Goal: Find specific page/section: Find specific page/section

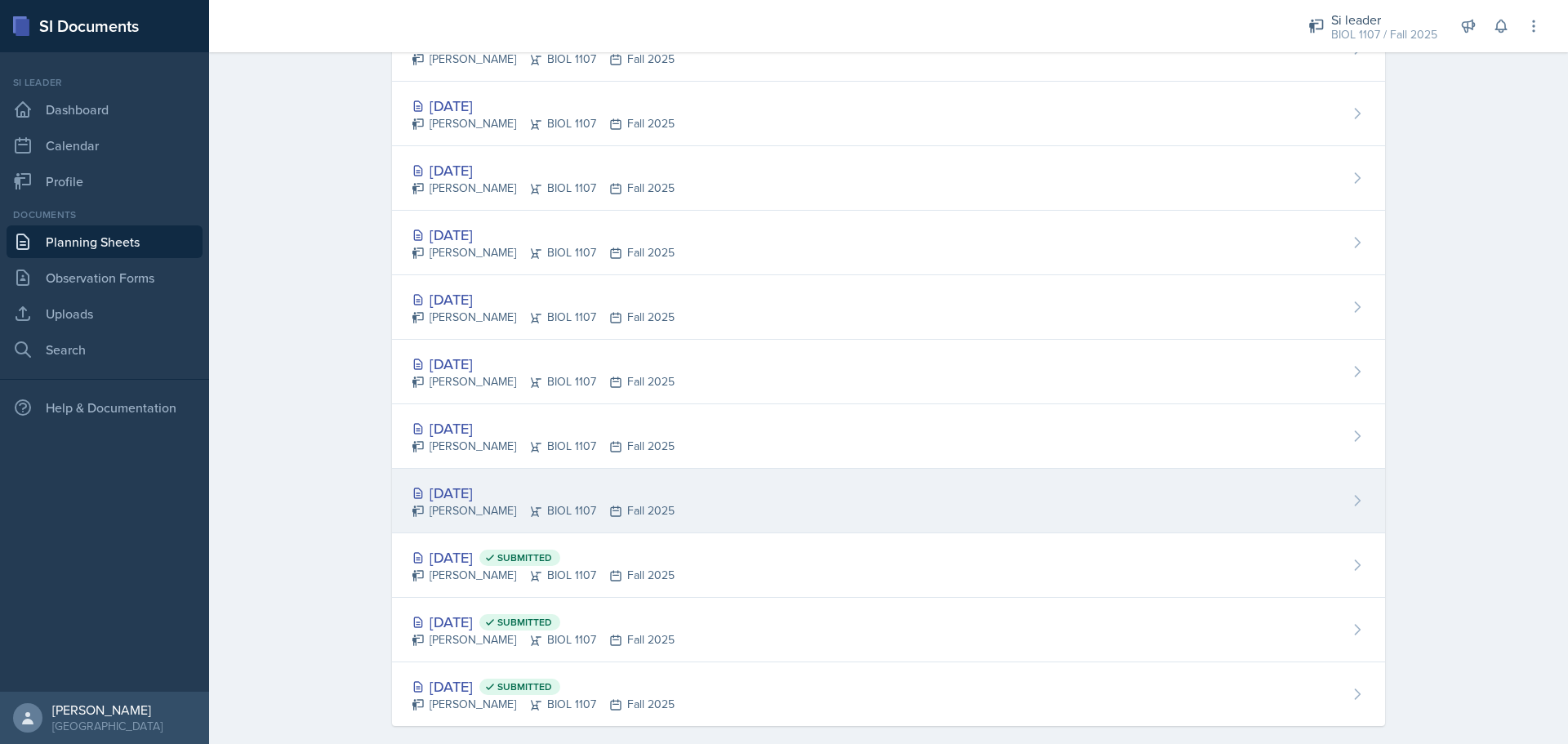
scroll to position [1201, 0]
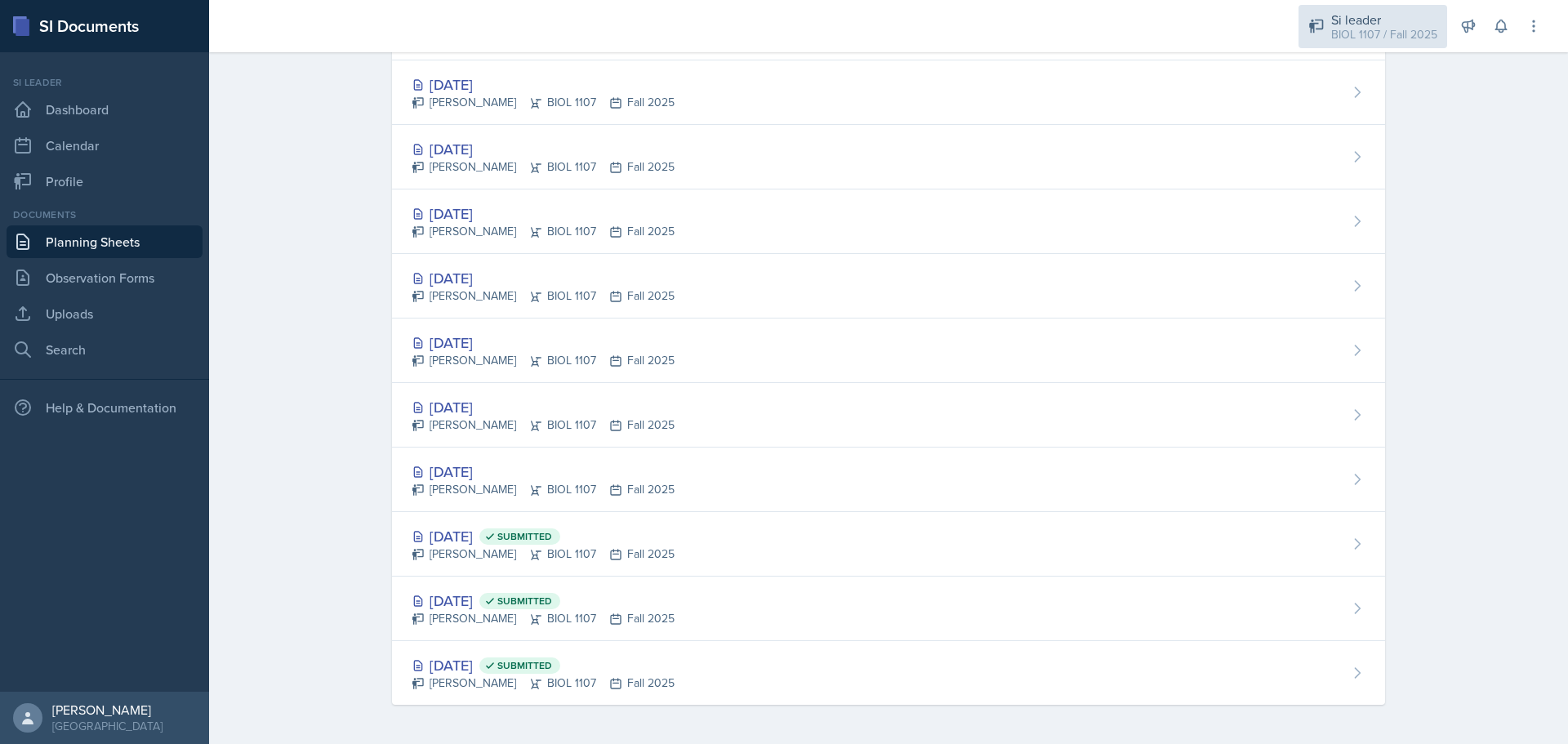
click at [1358, 27] on div "BIOL 1107 / Fall 2025" at bounding box center [1385, 35] width 106 height 17
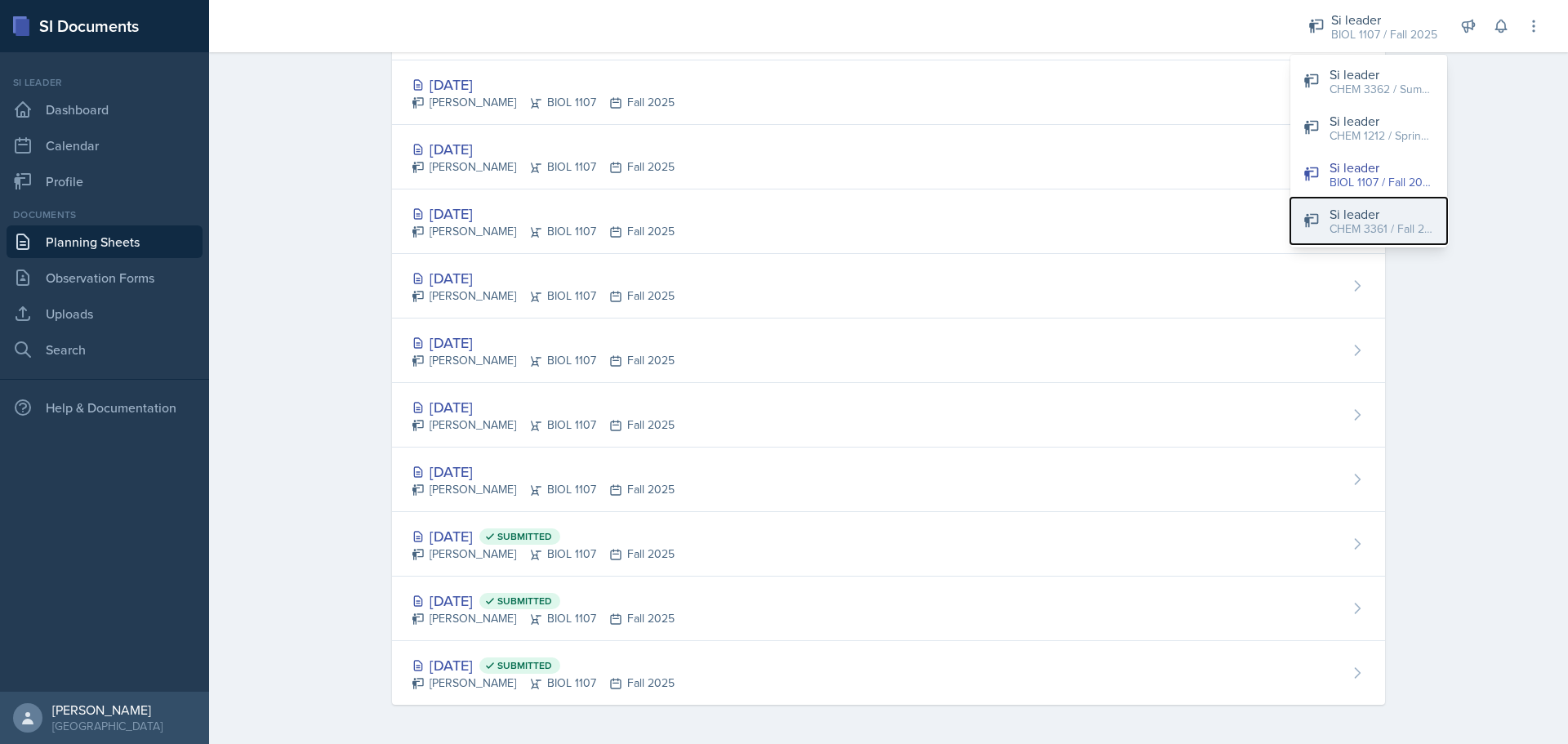
click at [1358, 216] on div "Si leader" at bounding box center [1382, 213] width 104 height 19
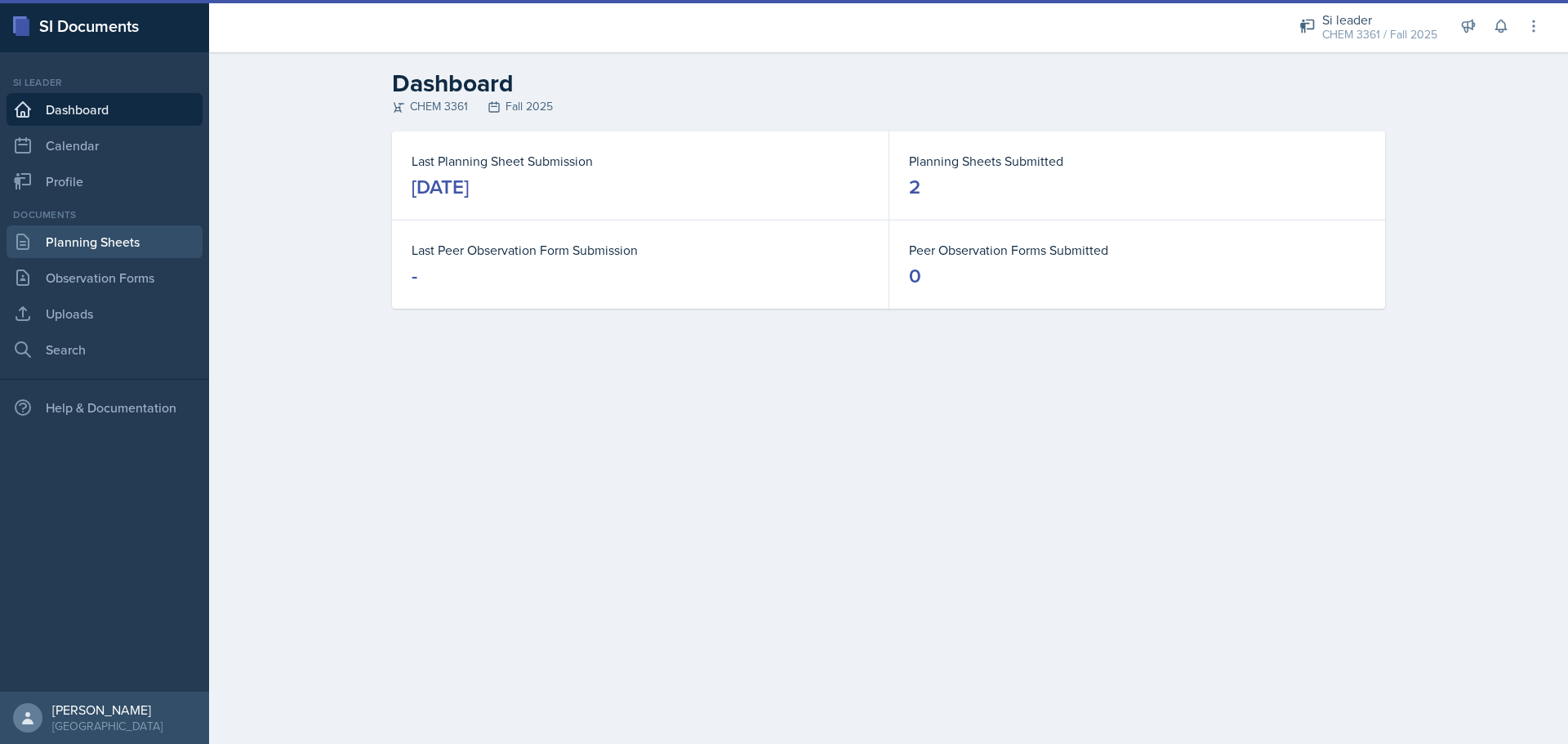
click at [133, 249] on link "Planning Sheets" at bounding box center [104, 241] width 196 height 33
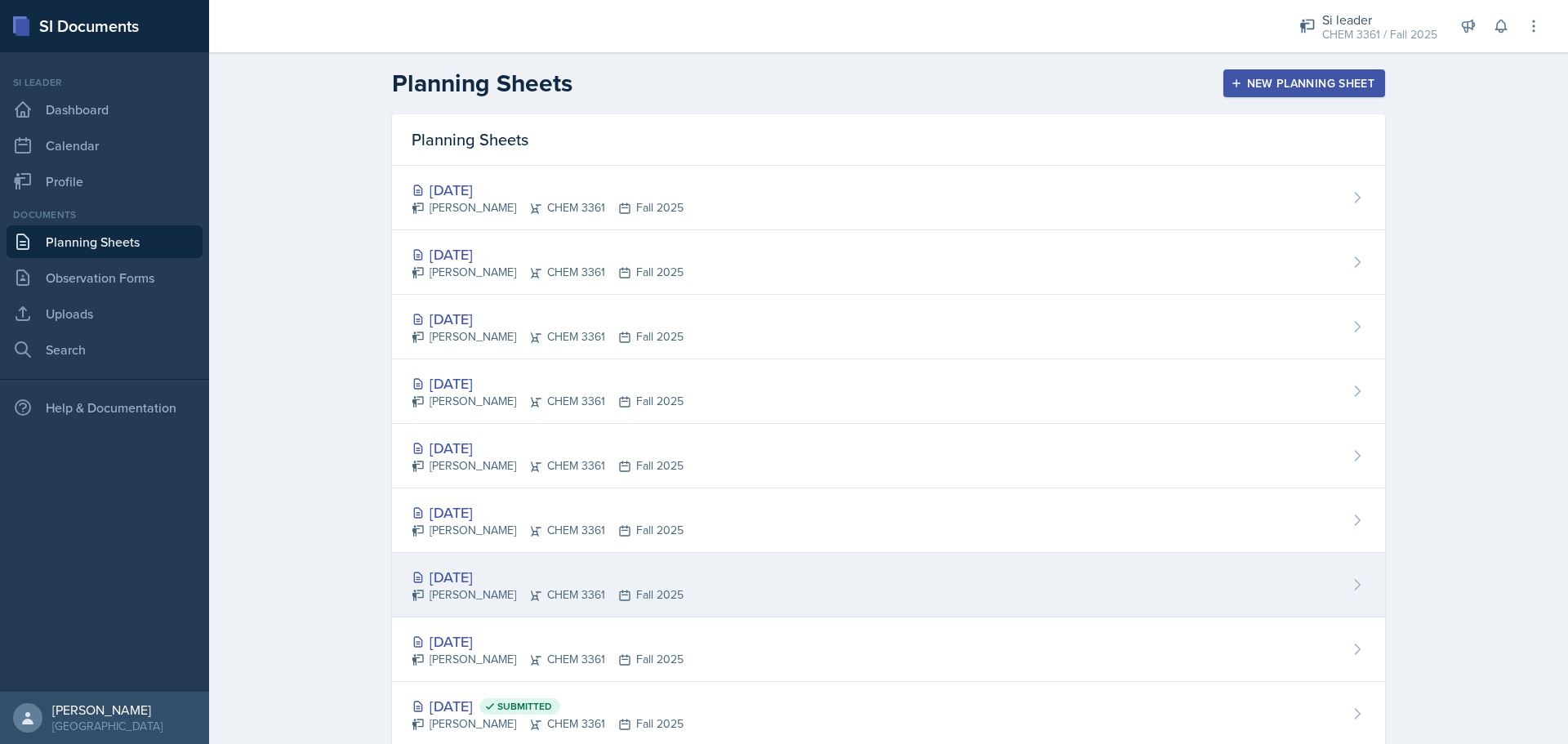
scroll to position [105, 0]
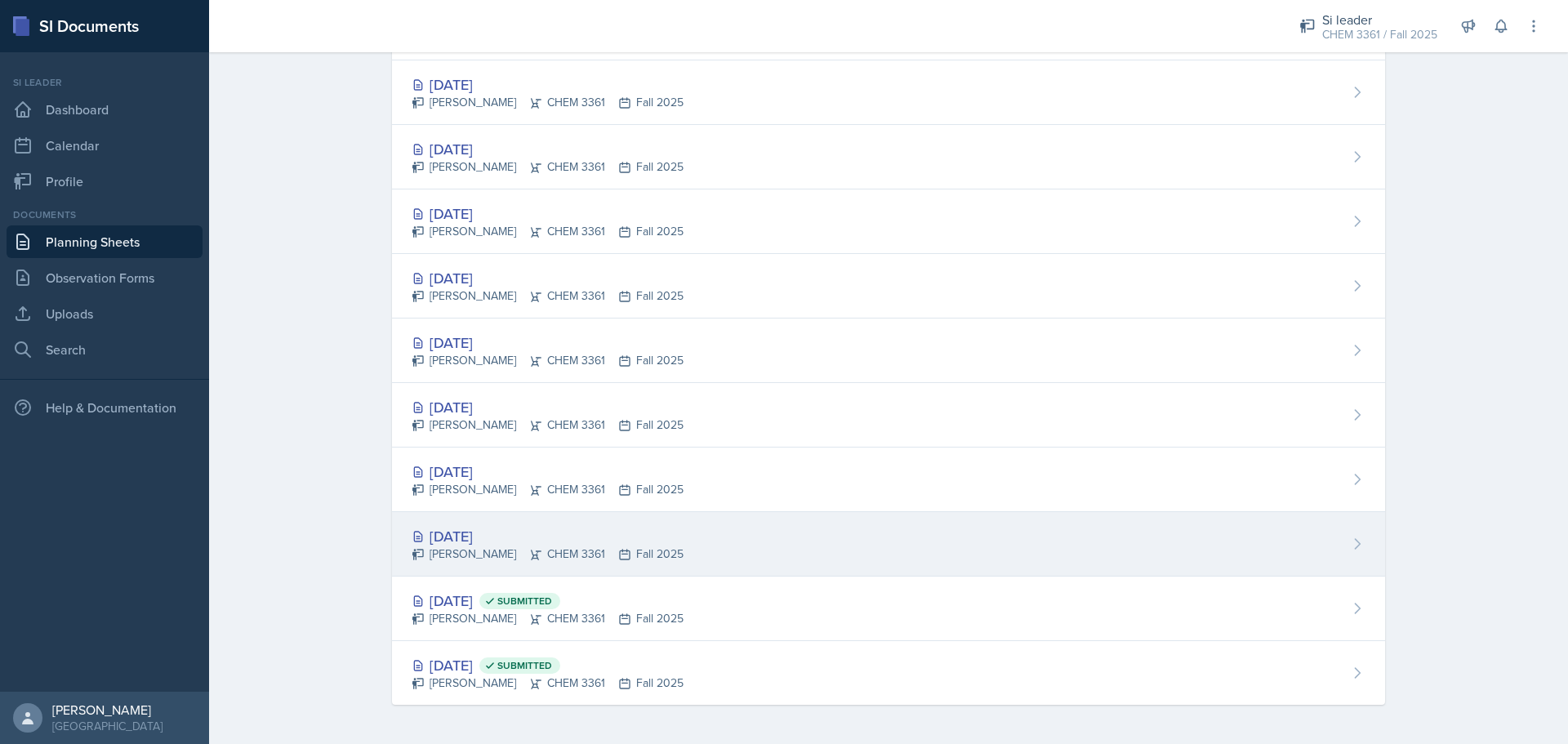
click at [480, 528] on div "[DATE]" at bounding box center [547, 536] width 272 height 22
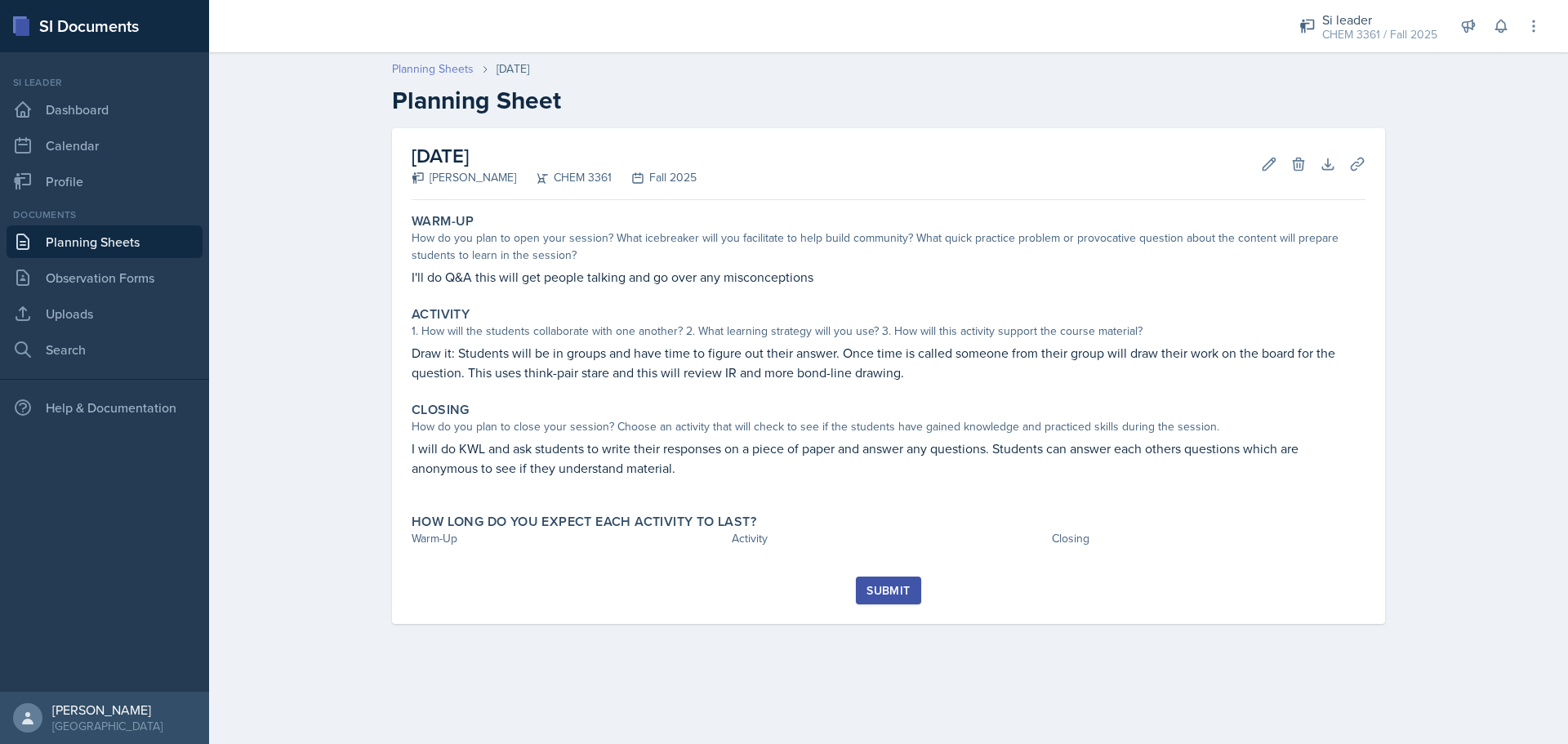
click at [448, 69] on link "Planning Sheets" at bounding box center [433, 69] width 82 height 17
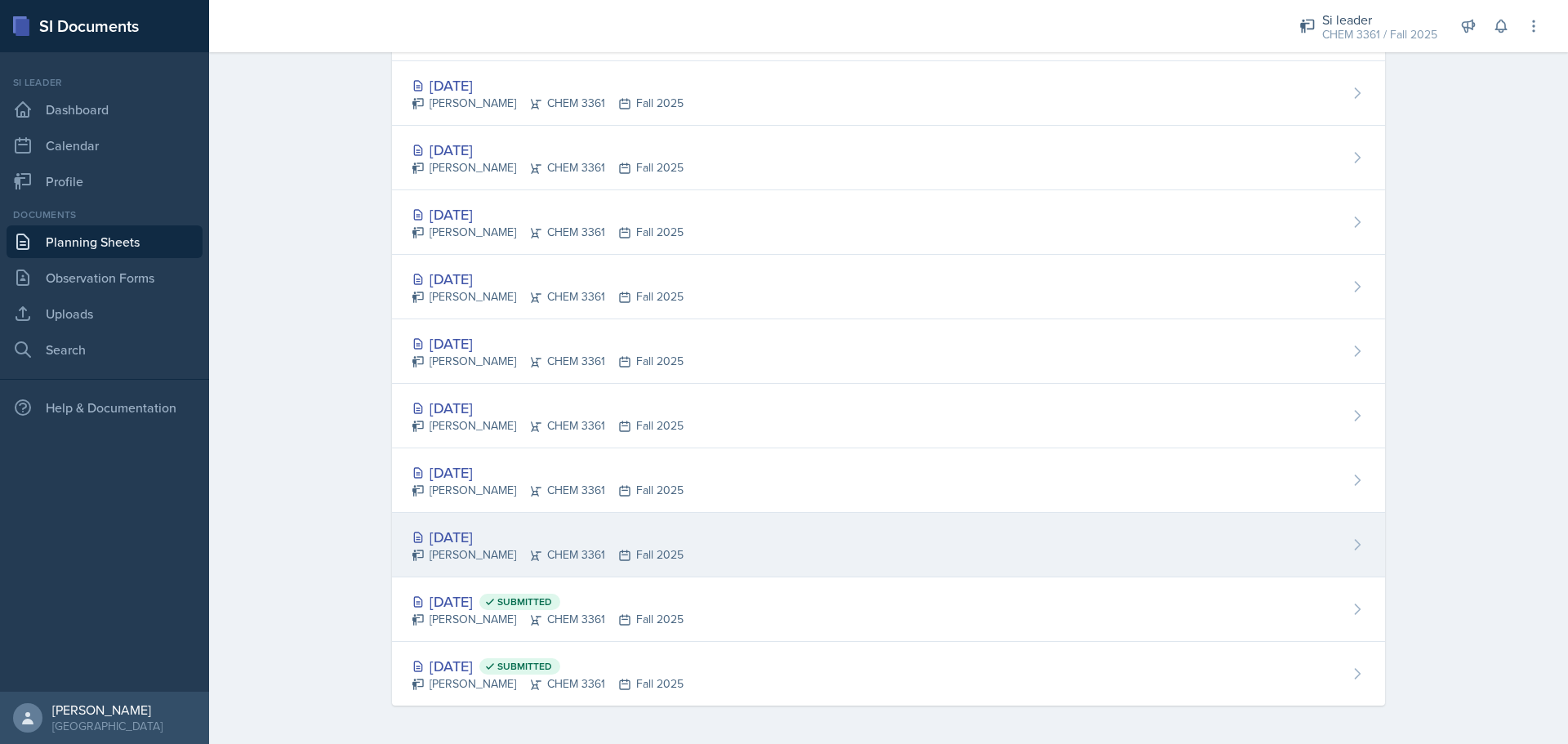
scroll to position [105, 0]
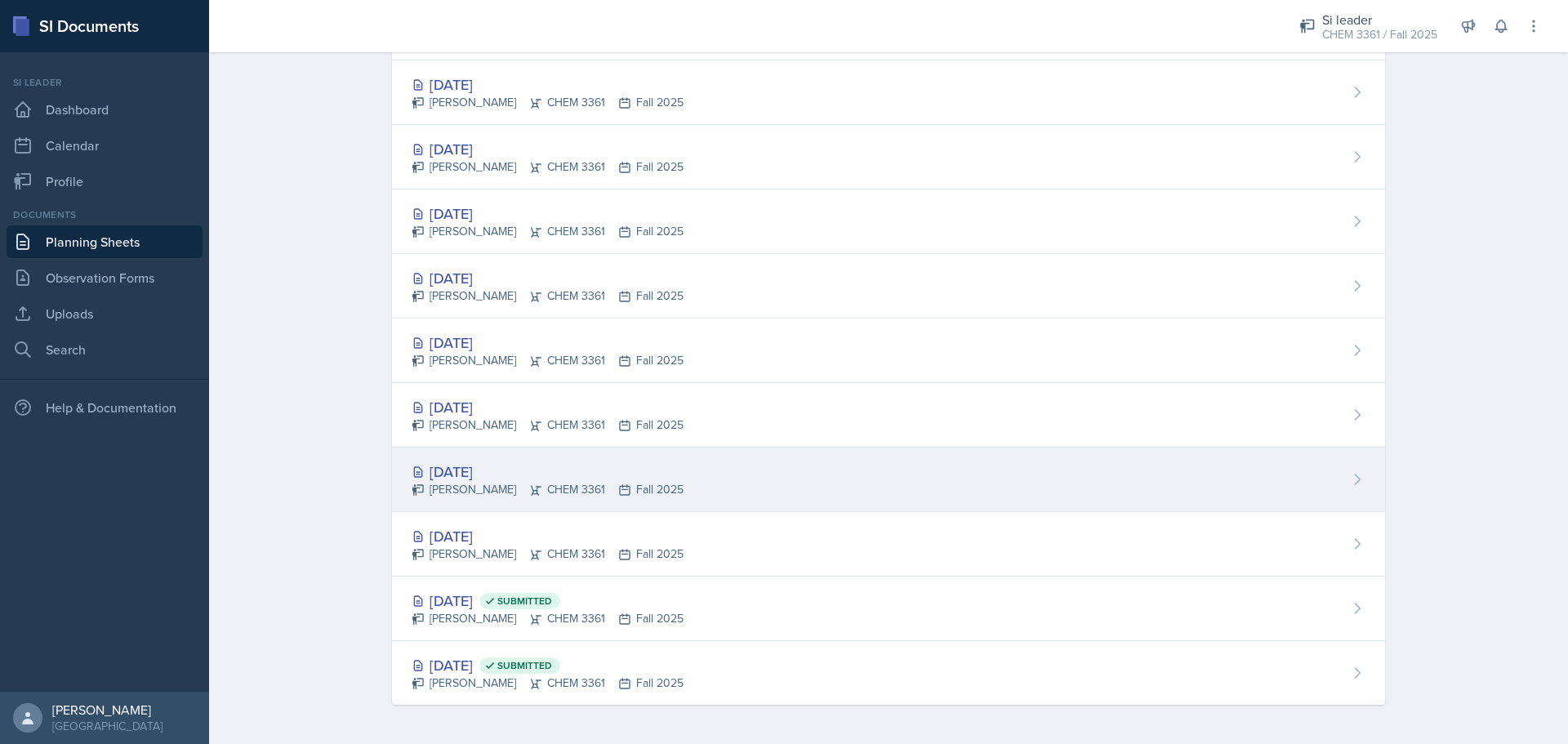
click at [446, 473] on div "[DATE]" at bounding box center [547, 471] width 272 height 22
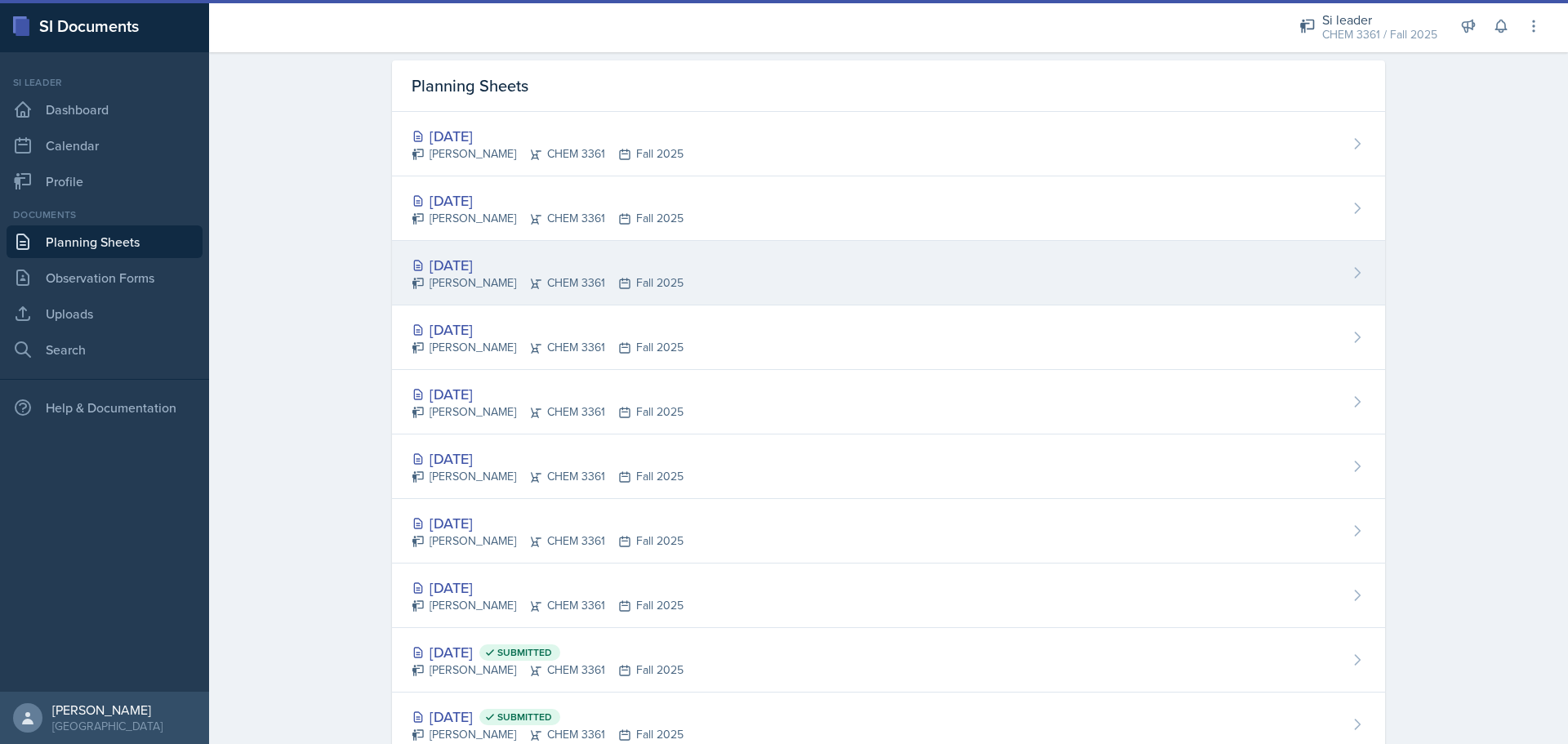
scroll to position [105, 0]
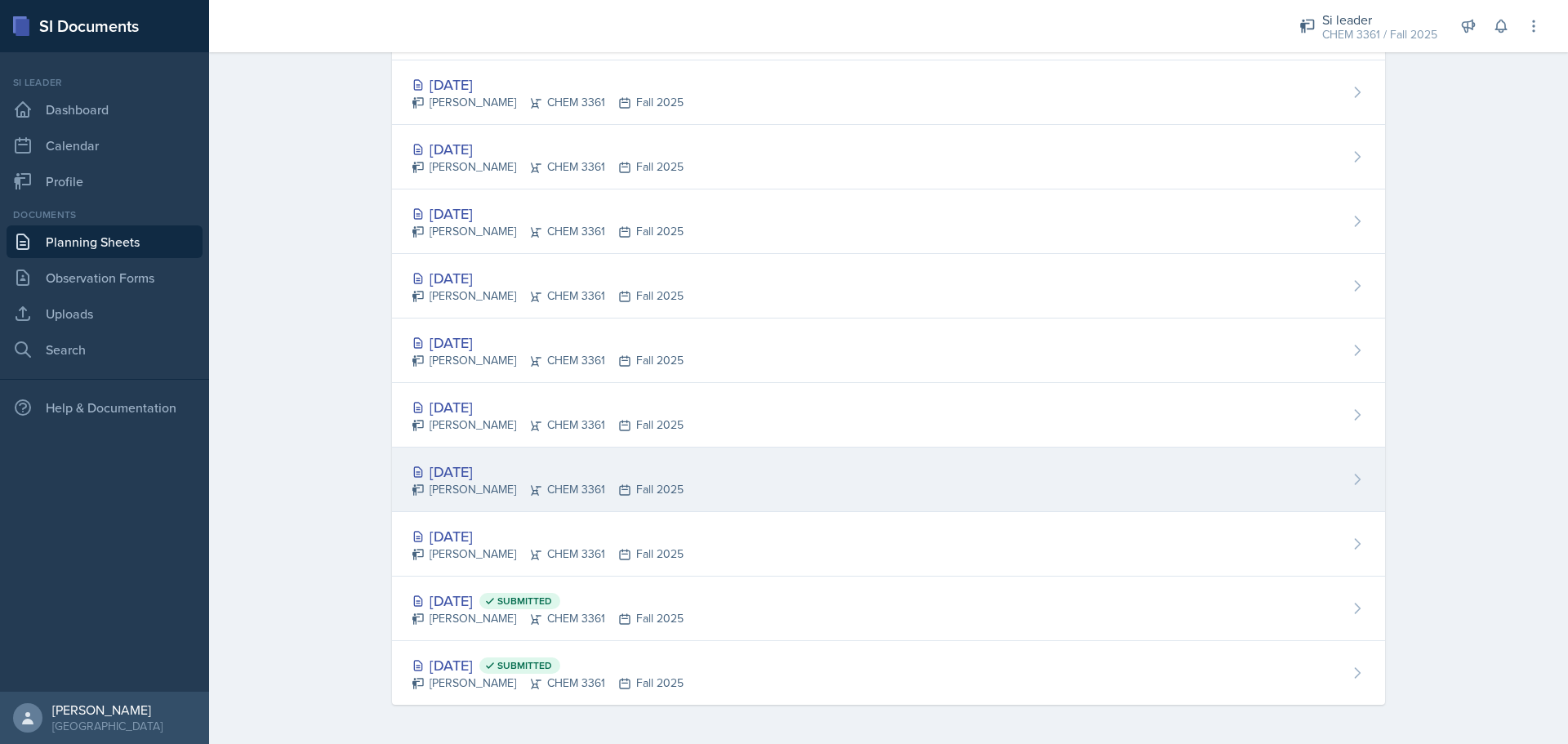
click at [511, 469] on div "[DATE]" at bounding box center [547, 471] width 272 height 22
